Goal: Task Accomplishment & Management: Manage account settings

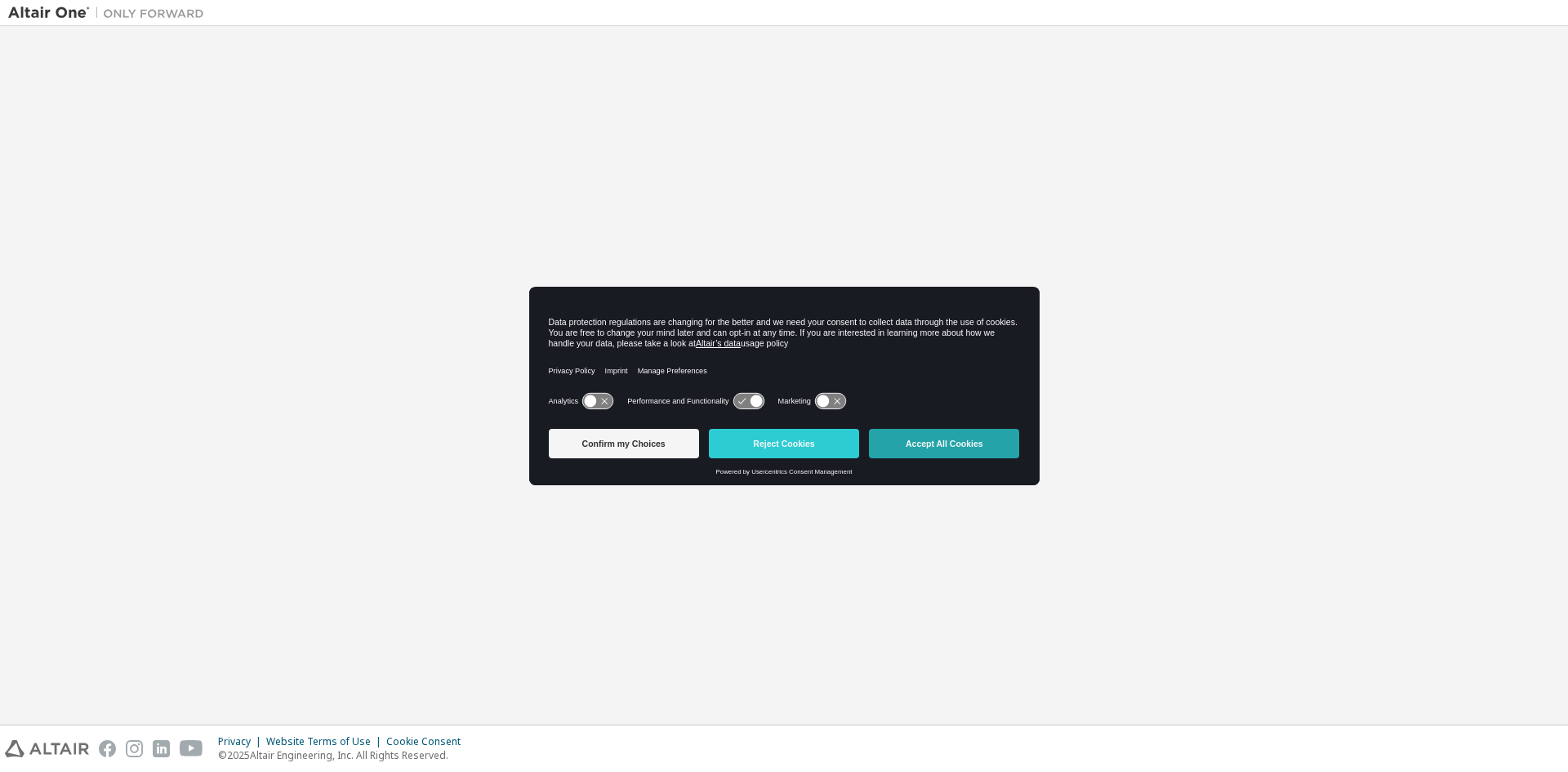
click at [944, 436] on button "Accept All Cookies" at bounding box center [945, 443] width 151 height 29
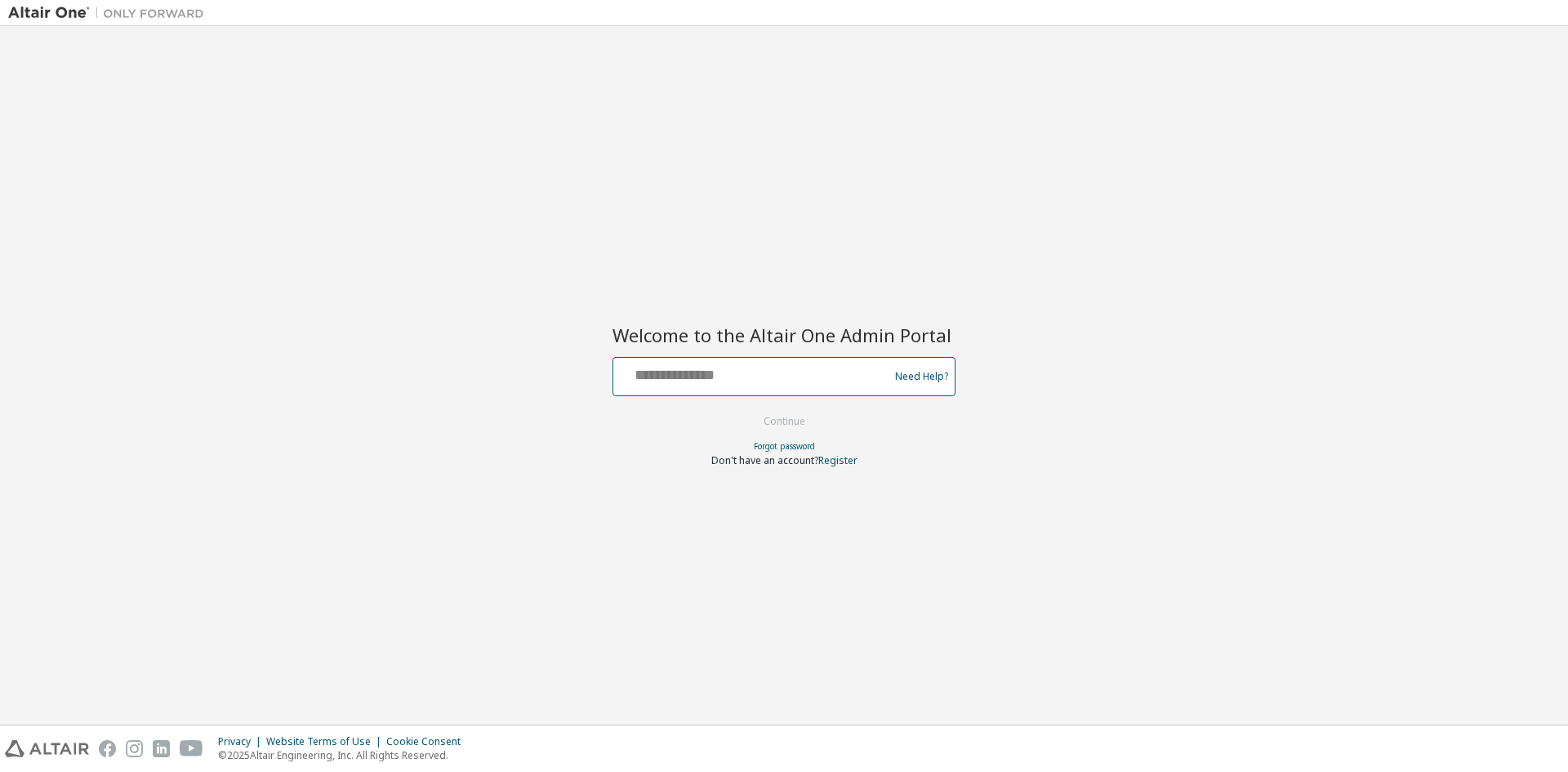
click at [716, 378] on input "text" at bounding box center [753, 373] width 267 height 23
type input "*"
type input "**********"
click at [798, 429] on button "Continue" at bounding box center [784, 421] width 76 height 24
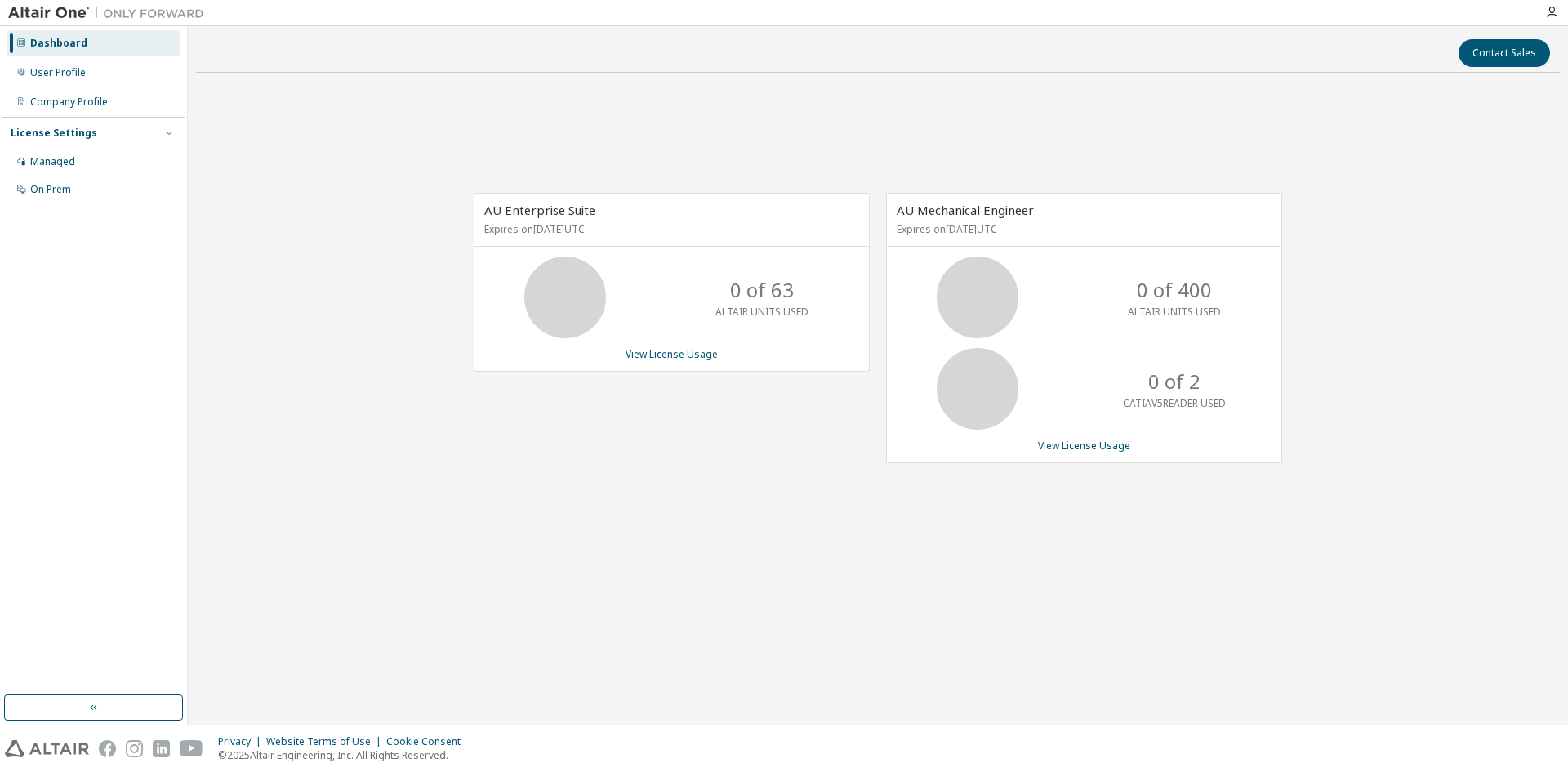
click at [71, 43] on div "Dashboard" at bounding box center [59, 43] width 57 height 13
click at [80, 68] on div "User Profile" at bounding box center [58, 72] width 56 height 13
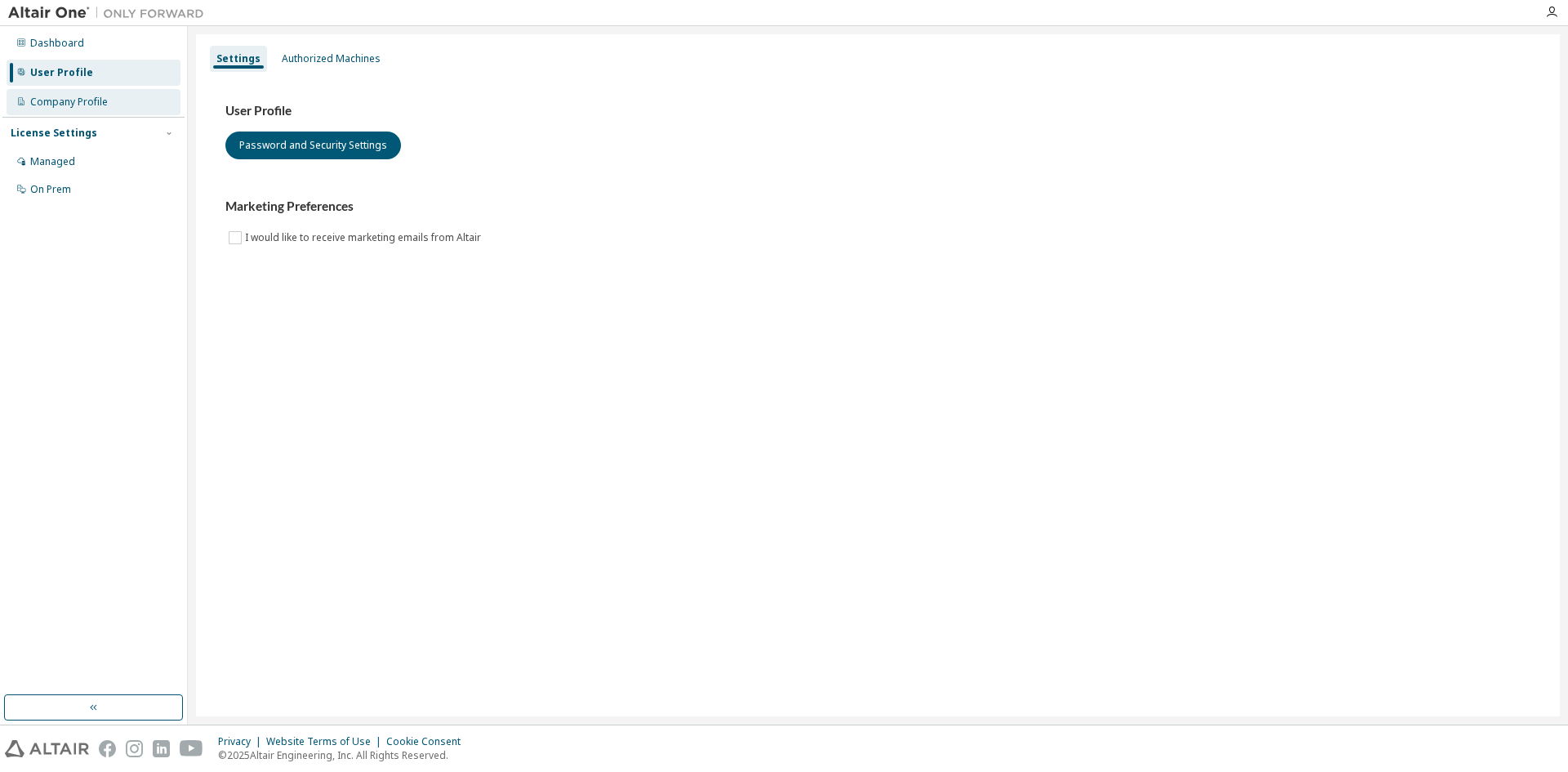
click at [102, 103] on div "Company Profile" at bounding box center [68, 102] width 77 height 13
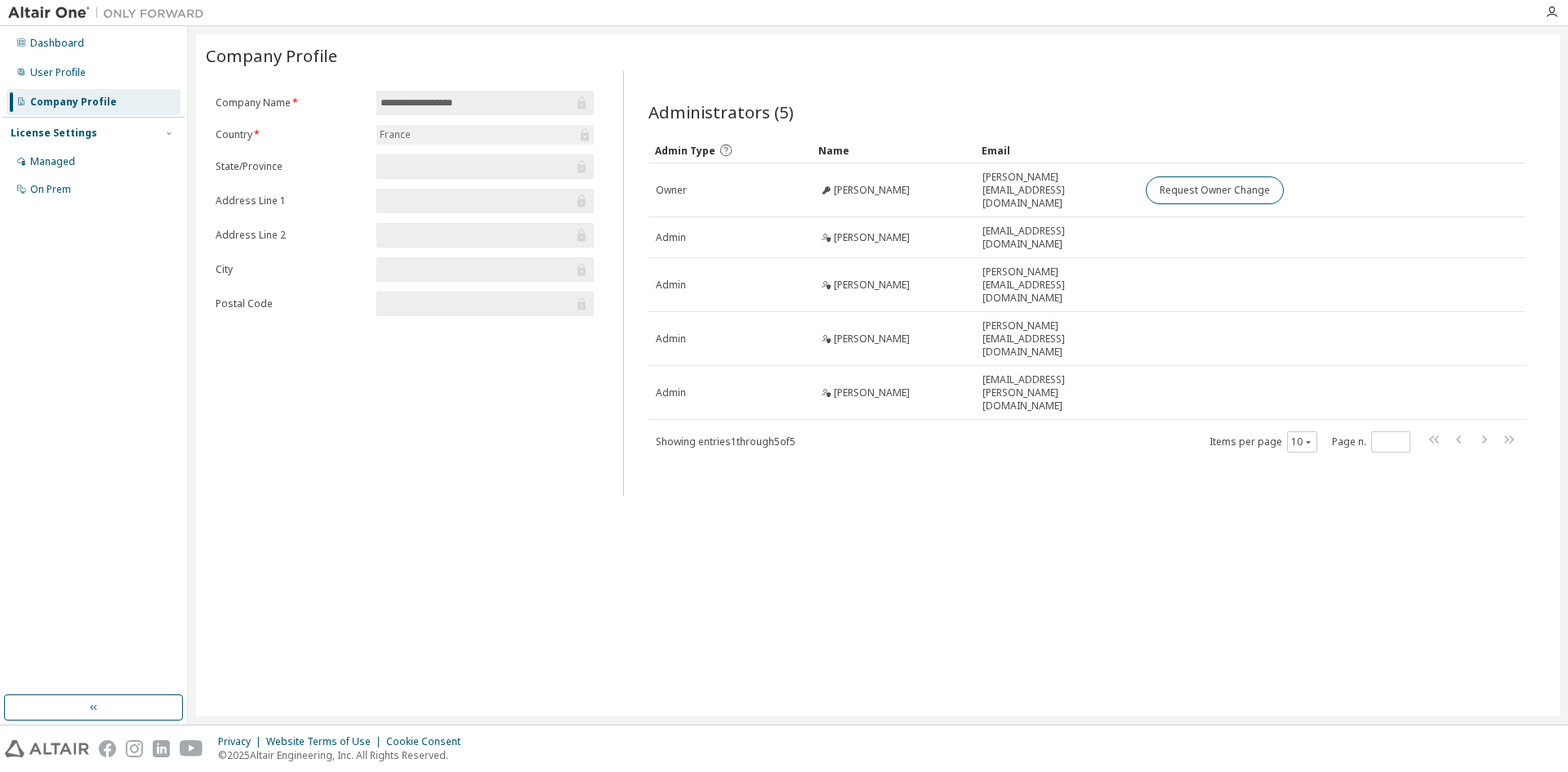
click at [74, 16] on img at bounding box center [110, 13] width 204 height 17
click at [67, 10] on img at bounding box center [110, 13] width 204 height 17
